Goal: Information Seeking & Learning: Learn about a topic

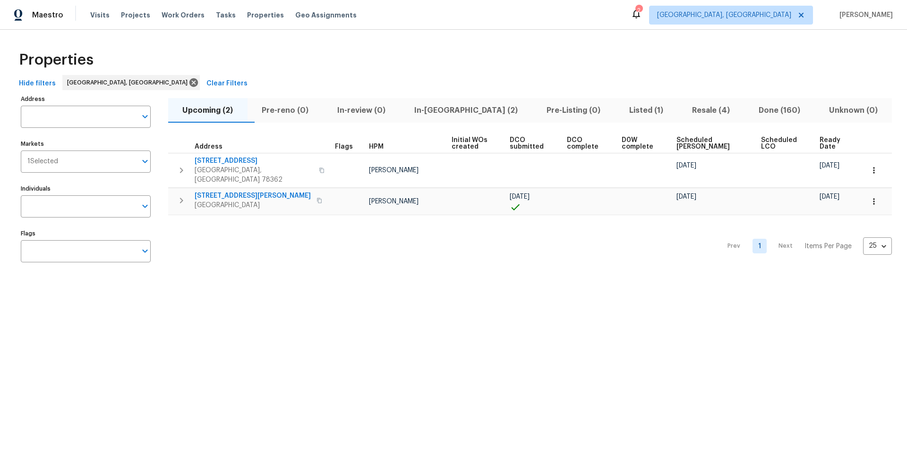
click at [317, 254] on div "Prev 1 Next Items Per Page 25 25 ​" at bounding box center [530, 243] width 724 height 57
drag, startPoint x: 318, startPoint y: 254, endPoint x: 289, endPoint y: 235, distance: 35.1
click at [318, 255] on div "Prev 1 Next Items Per Page 25 25 ​" at bounding box center [530, 243] width 724 height 57
click at [225, 58] on div "Properties" at bounding box center [453, 60] width 877 height 30
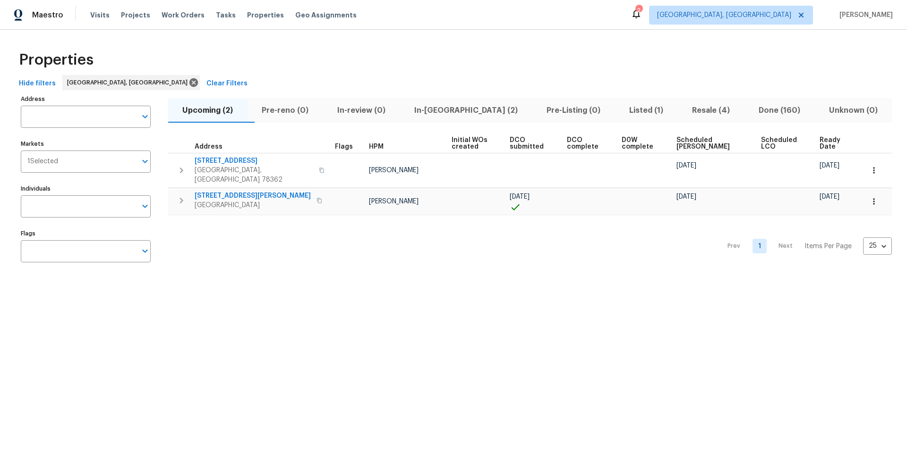
click at [465, 115] on span "In-[GEOGRAPHIC_DATA] (2)" at bounding box center [466, 110] width 121 height 13
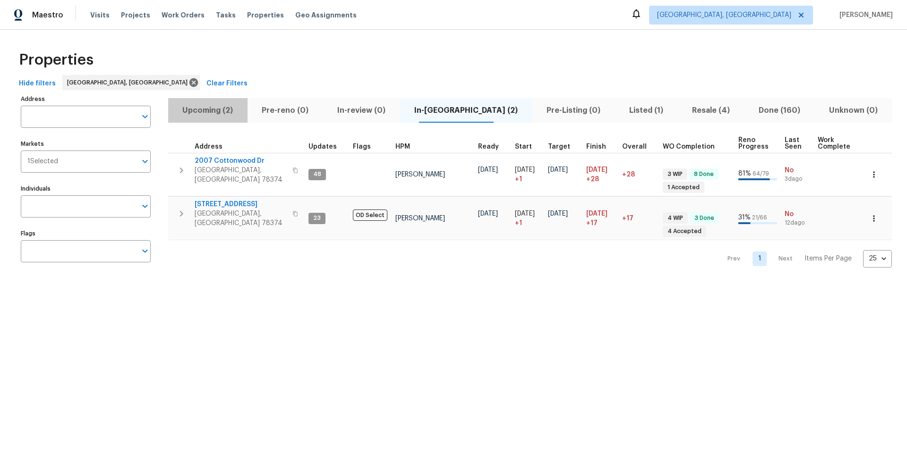
click at [213, 111] on span "Upcoming (2)" at bounding box center [208, 110] width 68 height 13
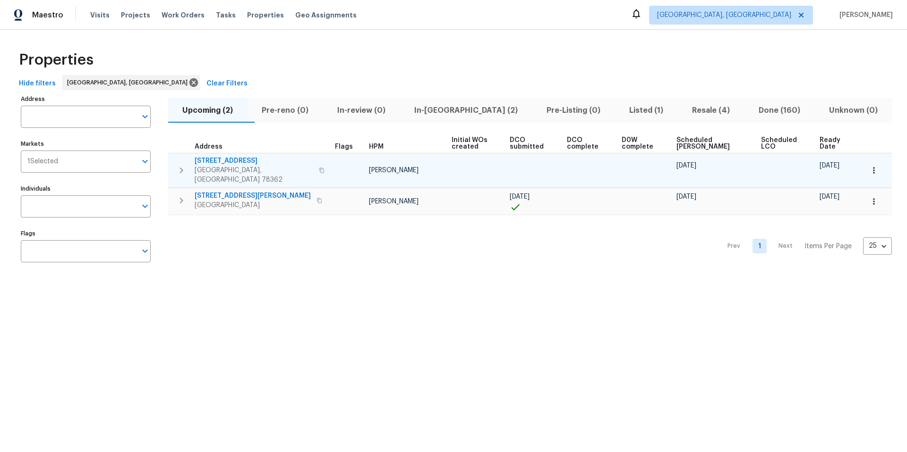
click at [319, 168] on icon "button" at bounding box center [322, 171] width 6 height 6
click at [227, 161] on span "2090 Ridgewood Cir" at bounding box center [254, 160] width 119 height 9
click at [870, 170] on icon "button" at bounding box center [873, 170] width 9 height 9
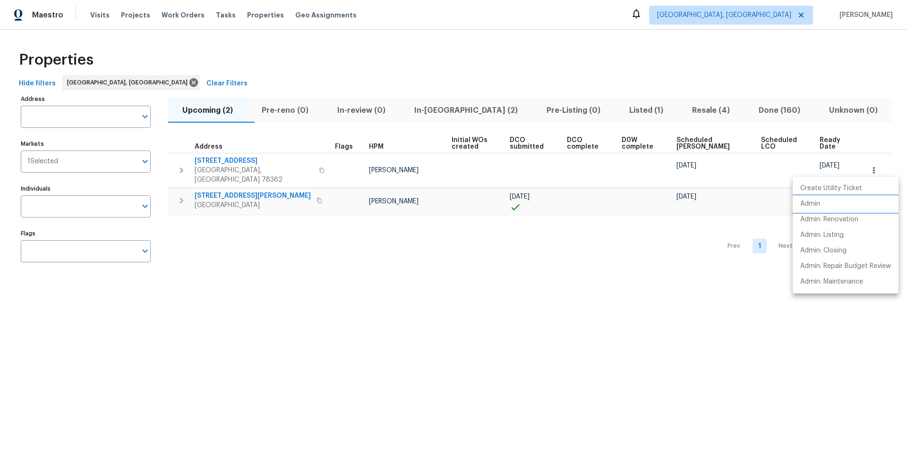
click at [817, 207] on p "Admin" at bounding box center [810, 204] width 20 height 10
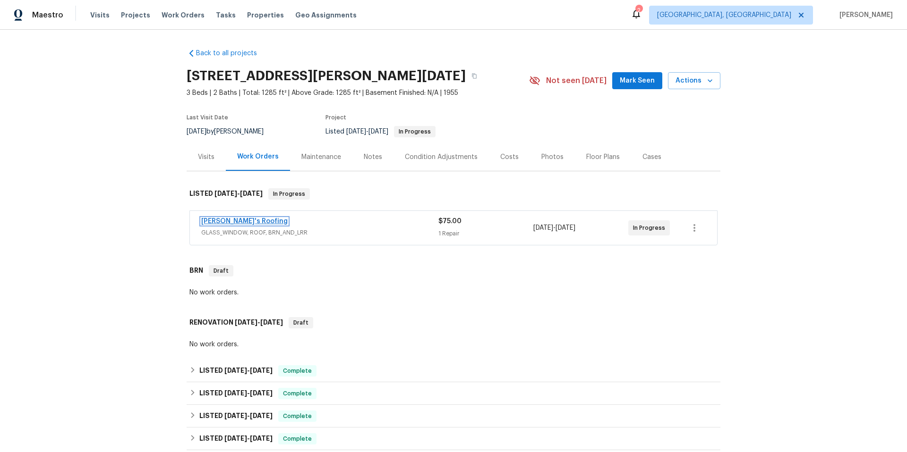
click at [230, 219] on link "[PERSON_NAME]'s Roofing" at bounding box center [244, 221] width 86 height 7
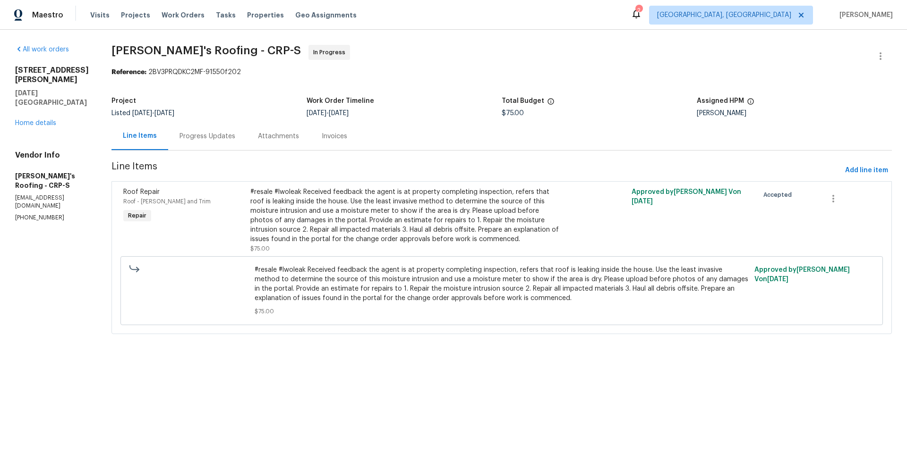
click at [197, 139] on div "Progress Updates" at bounding box center [207, 136] width 56 height 9
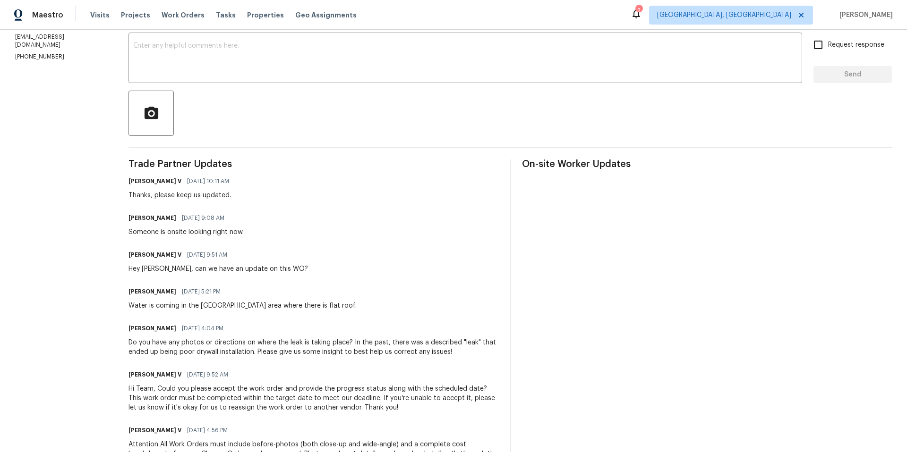
scroll to position [49, 0]
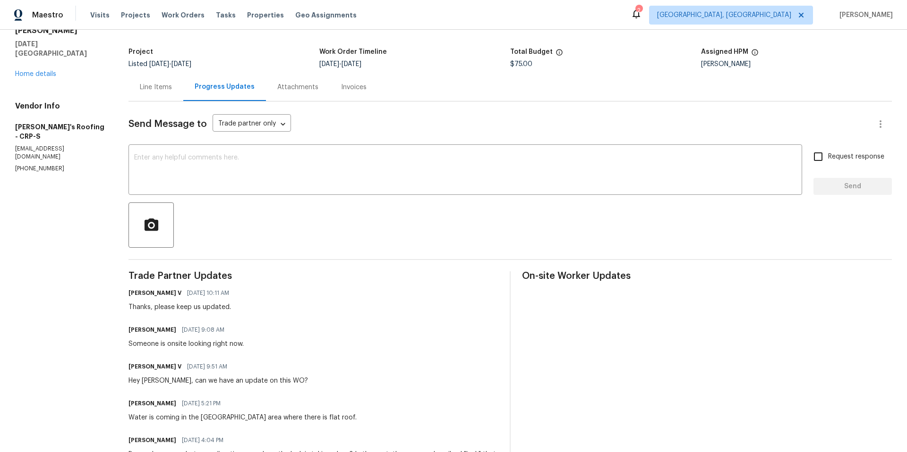
drag, startPoint x: 244, startPoint y: 255, endPoint x: 210, endPoint y: 218, distance: 50.5
click at [164, 85] on div "Line Items" at bounding box center [156, 87] width 32 height 9
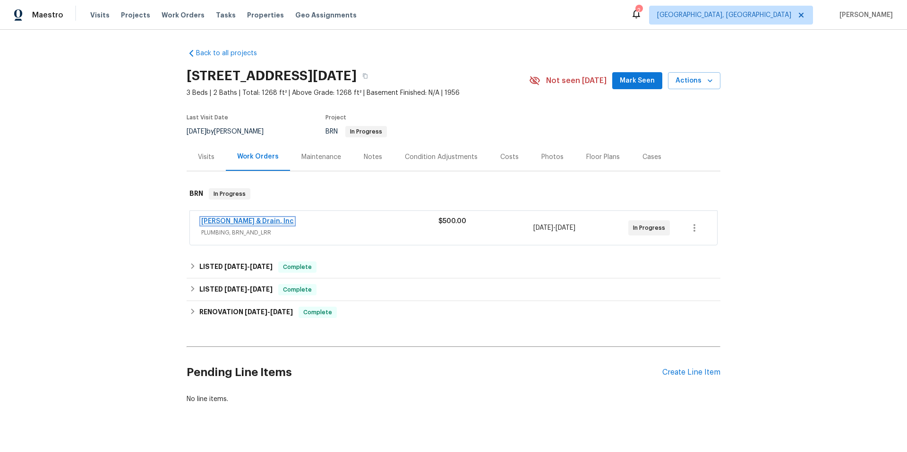
click at [251, 221] on link "Owen Plumbing & Drain, Inc" at bounding box center [247, 221] width 93 height 7
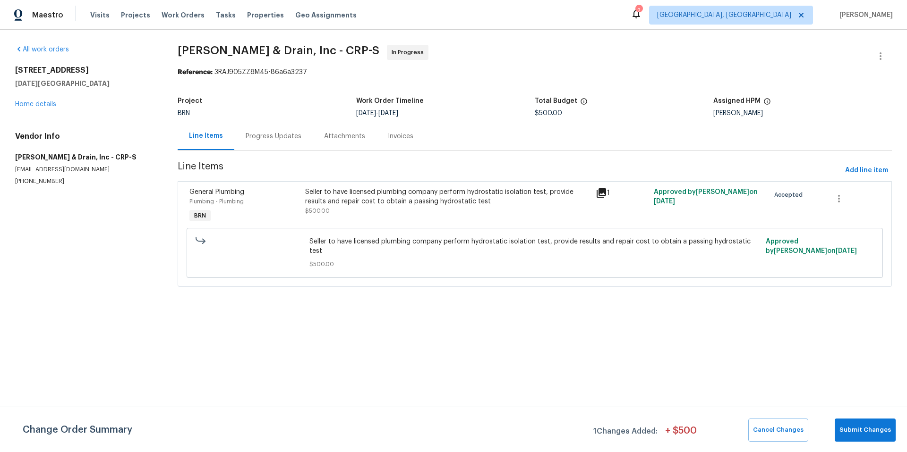
click at [274, 137] on div "Progress Updates" at bounding box center [274, 136] width 56 height 9
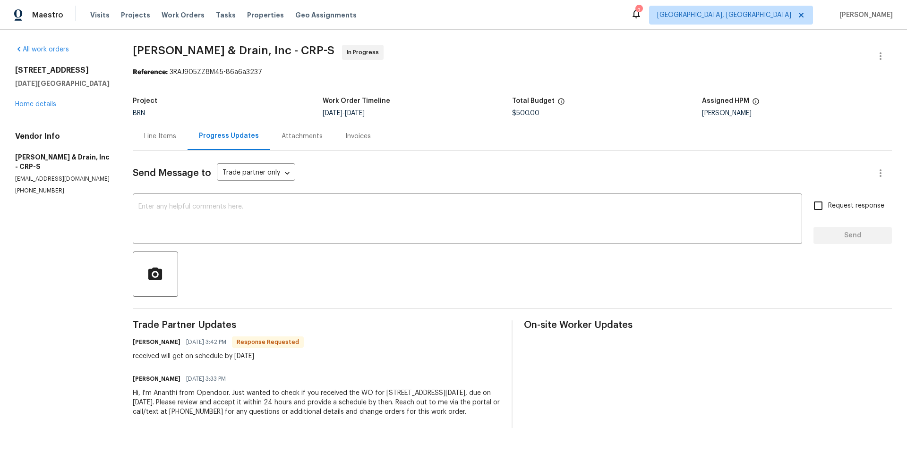
click at [155, 139] on div "Line Items" at bounding box center [160, 136] width 32 height 9
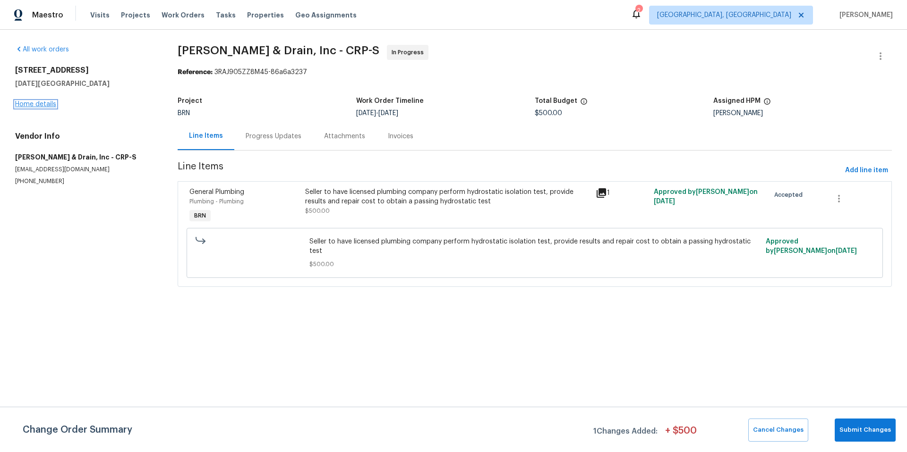
click at [51, 105] on link "Home details" at bounding box center [35, 104] width 41 height 7
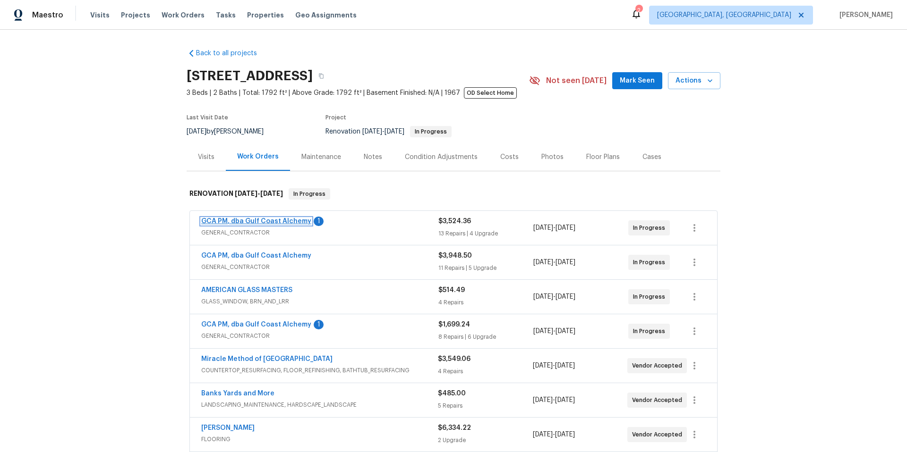
click at [259, 224] on link "GCA PM, dba Gulf Coast Alchemy" at bounding box center [256, 221] width 110 height 7
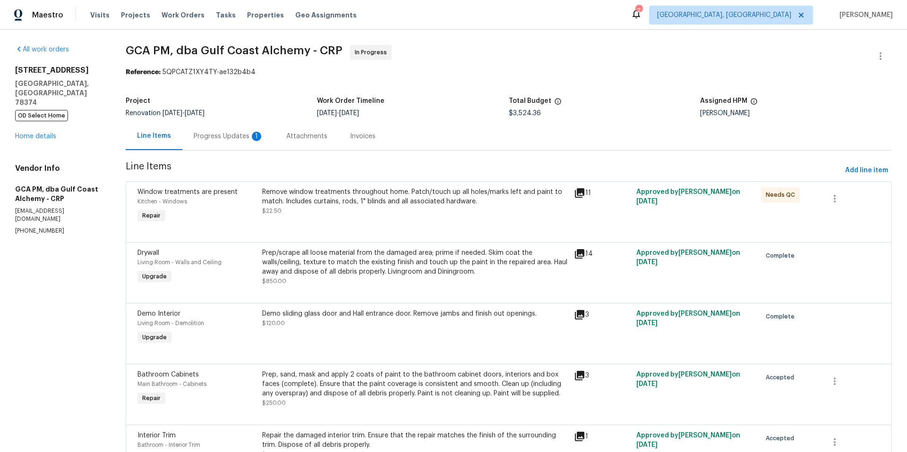
click at [226, 138] on div "Progress Updates 1" at bounding box center [229, 136] width 70 height 9
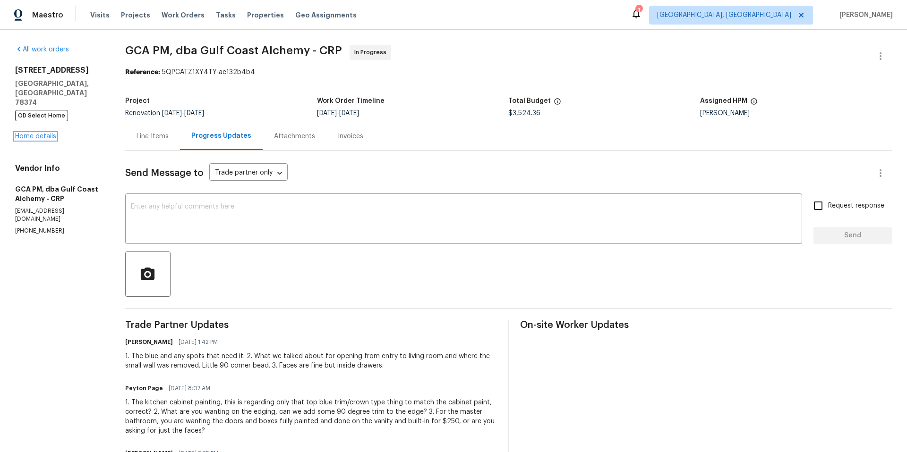
click at [26, 133] on link "Home details" at bounding box center [35, 136] width 41 height 7
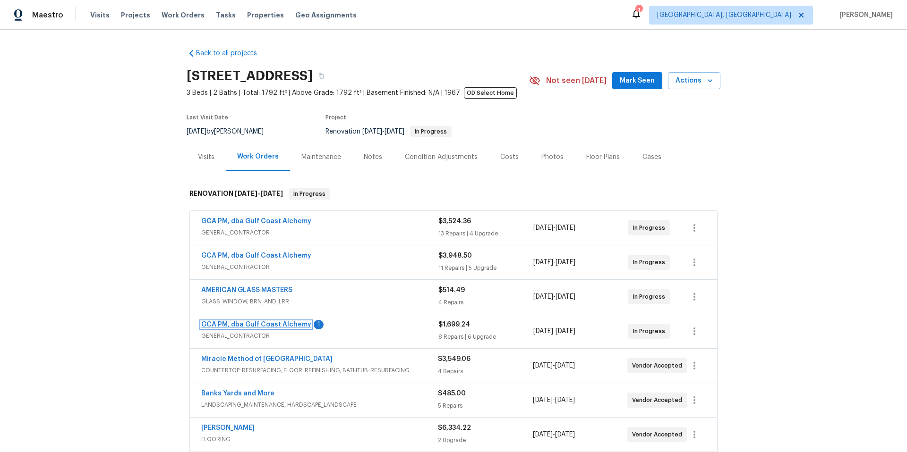
click at [260, 325] on link "GCA PM, dba Gulf Coast Alchemy" at bounding box center [256, 325] width 110 height 7
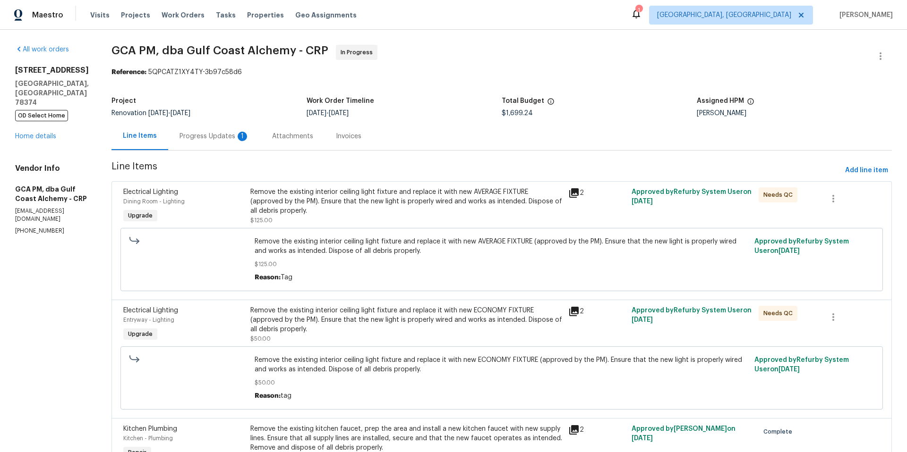
click at [224, 139] on div "Progress Updates 1" at bounding box center [214, 136] width 70 height 9
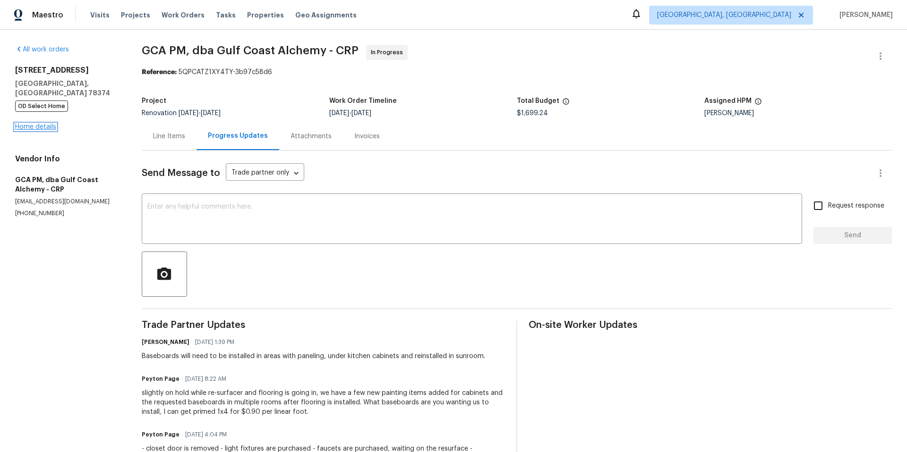
click at [35, 124] on link "Home details" at bounding box center [35, 127] width 41 height 7
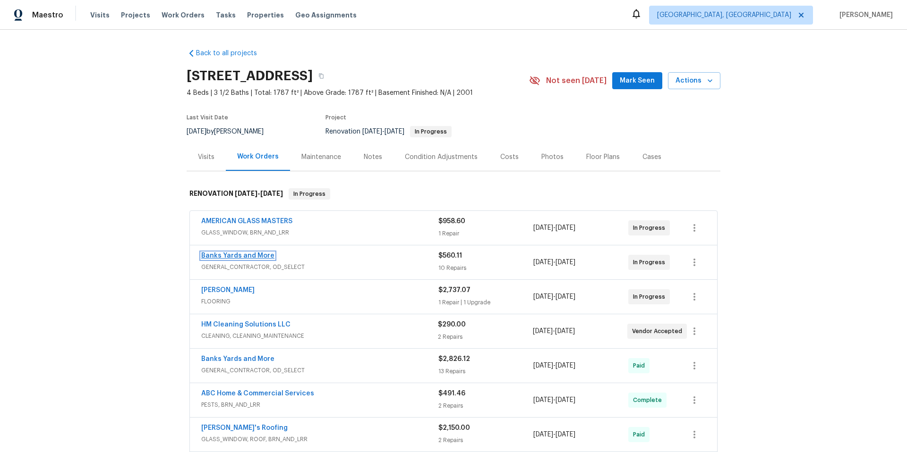
click at [247, 258] on link "Banks Yards and More" at bounding box center [237, 256] width 73 height 7
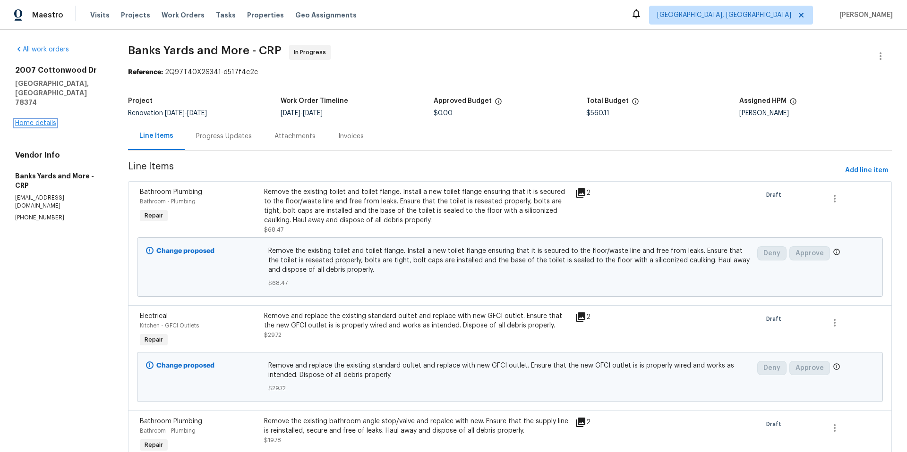
click at [34, 120] on link "Home details" at bounding box center [35, 123] width 41 height 7
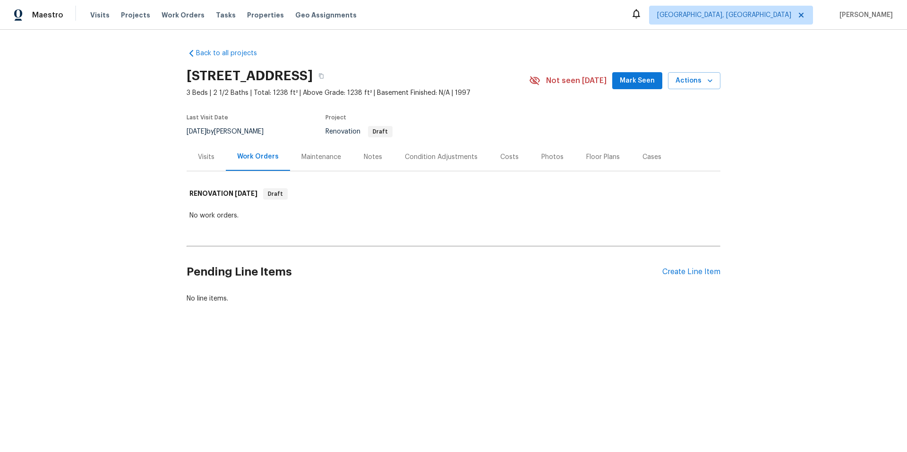
click at [198, 159] on div "Visits" at bounding box center [206, 157] width 17 height 9
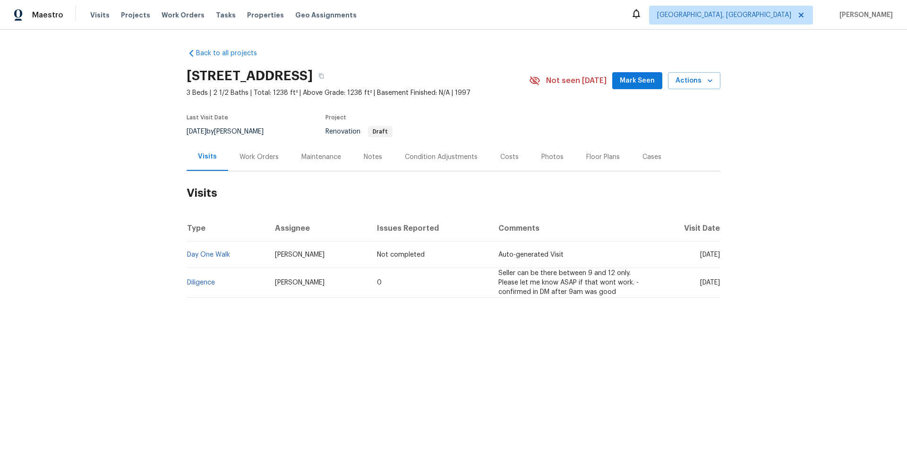
click at [198, 286] on td "Diligence" at bounding box center [227, 283] width 81 height 30
click at [201, 281] on link "Diligence" at bounding box center [201, 283] width 28 height 7
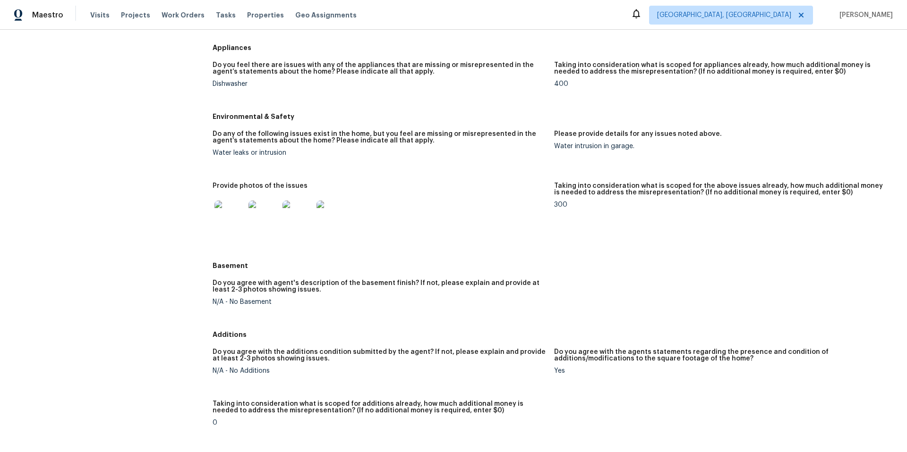
scroll to position [811, 0]
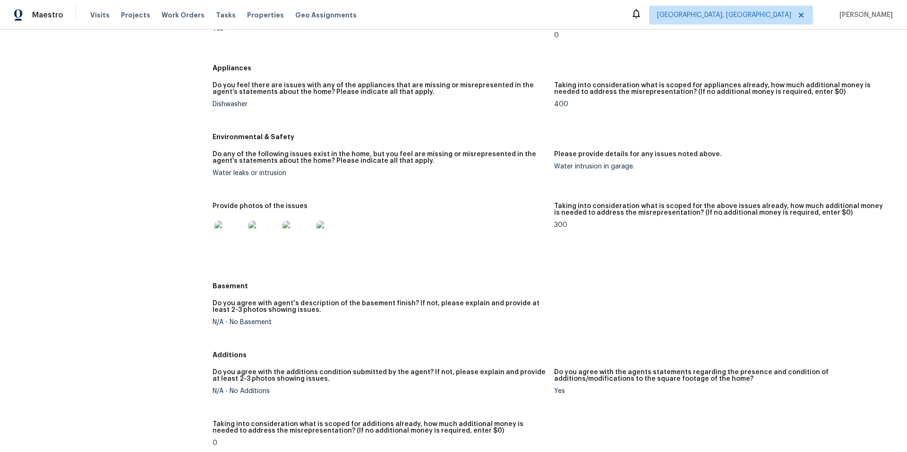
click at [331, 240] on img at bounding box center [331, 236] width 30 height 30
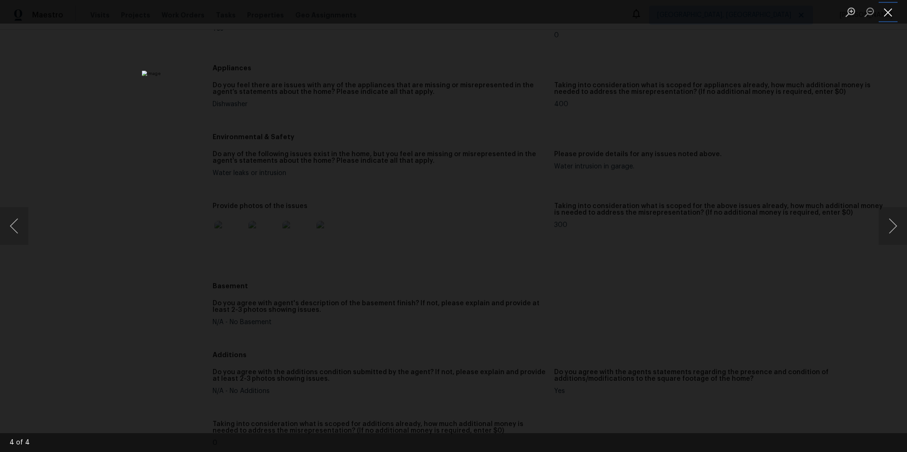
click at [888, 13] on button "Close lightbox" at bounding box center [887, 12] width 19 height 17
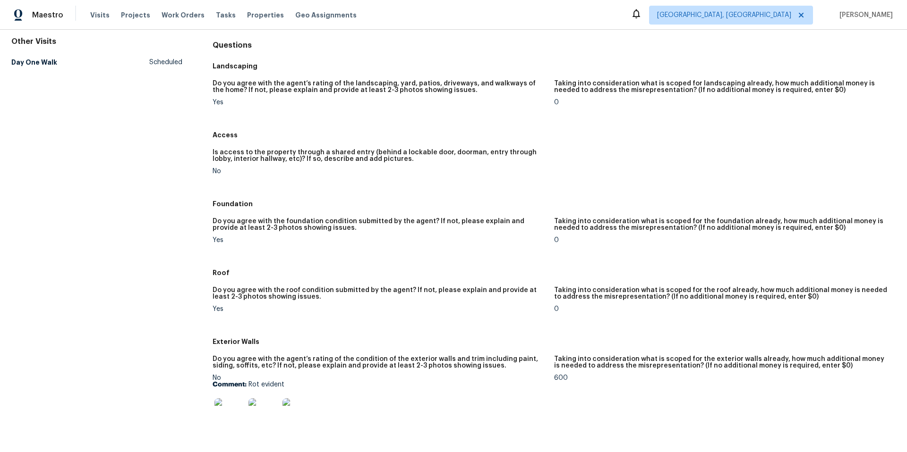
scroll to position [0, 0]
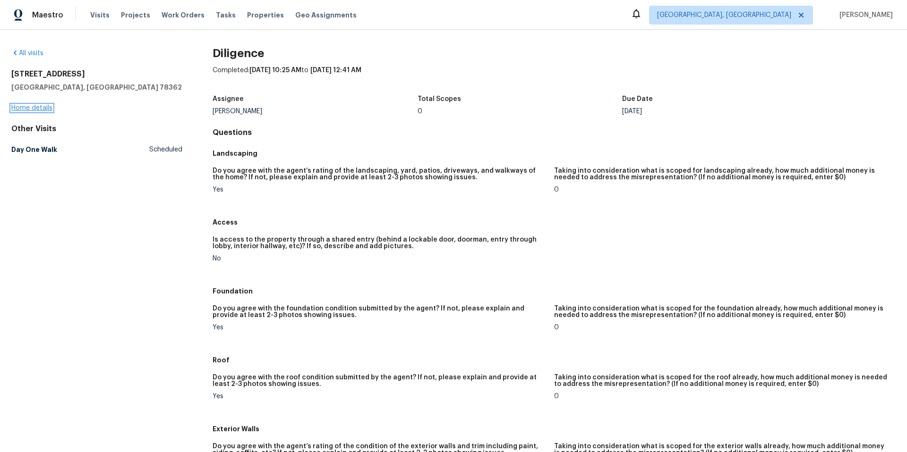
click at [34, 109] on link "Home details" at bounding box center [31, 108] width 41 height 7
